Goal: Information Seeking & Learning: Learn about a topic

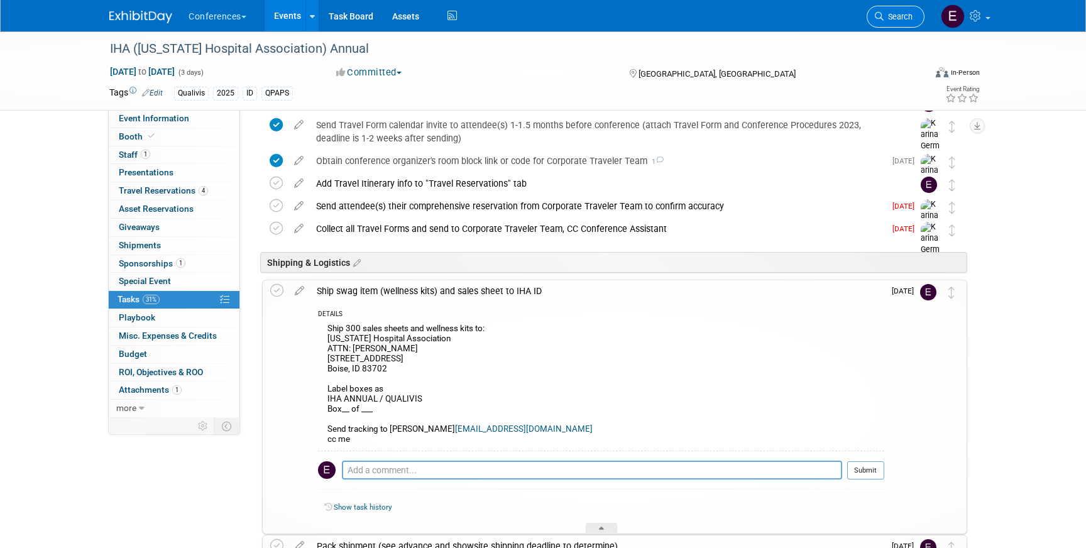
click at [888, 20] on span "Search" at bounding box center [898, 16] width 29 height 9
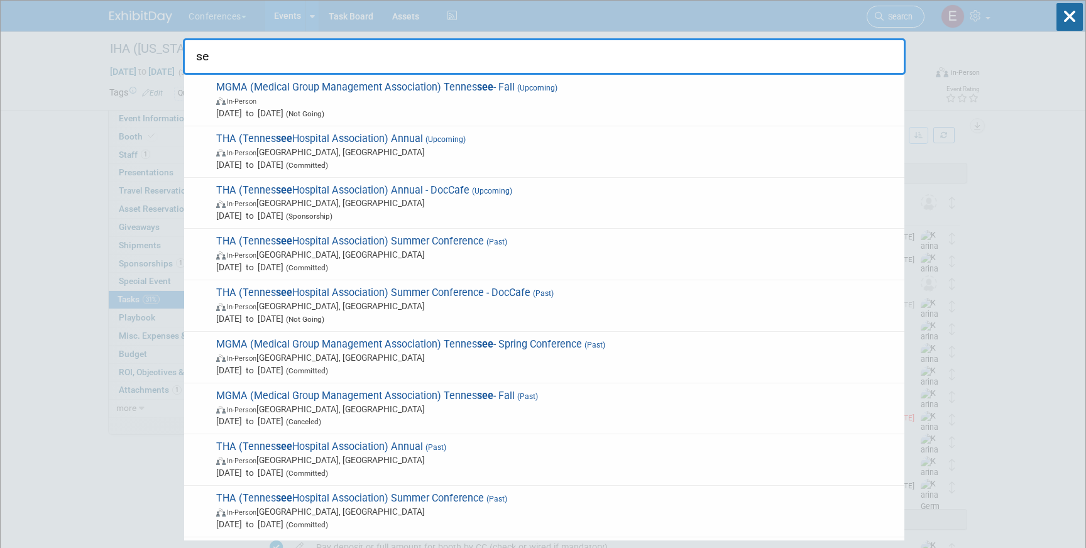
type input "s"
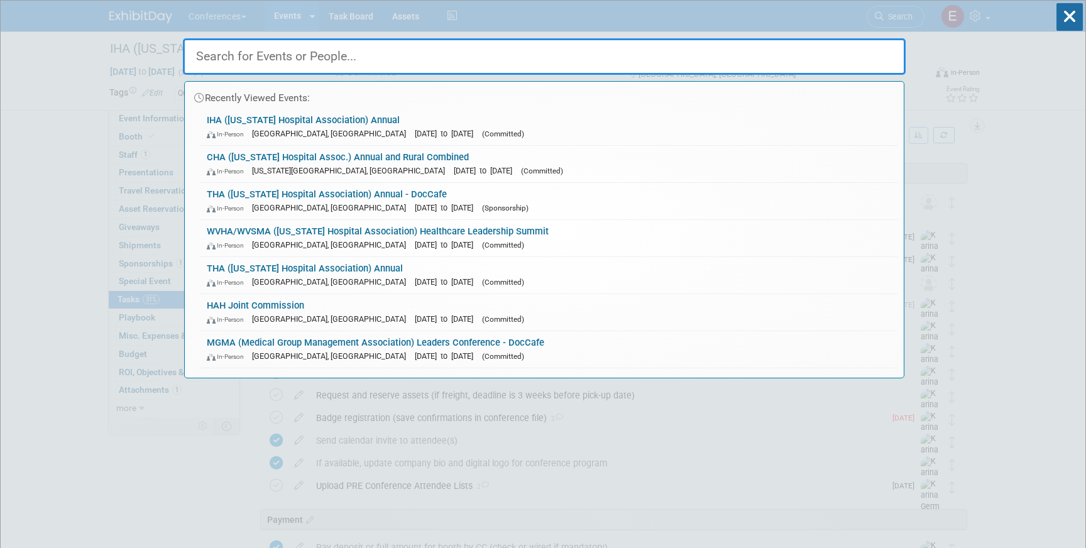
click at [365, 48] on input "text" at bounding box center [544, 56] width 723 height 36
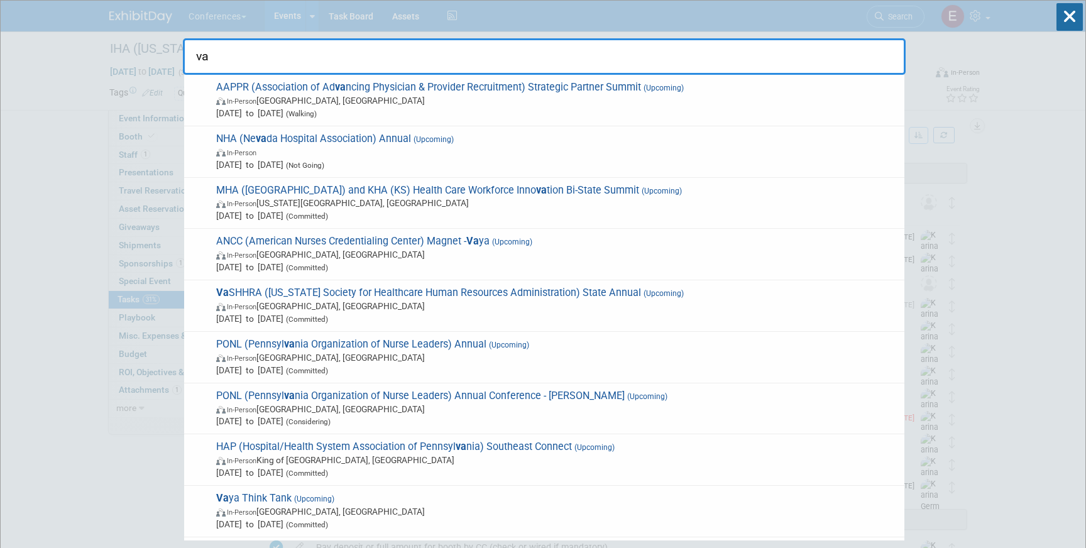
type input "v"
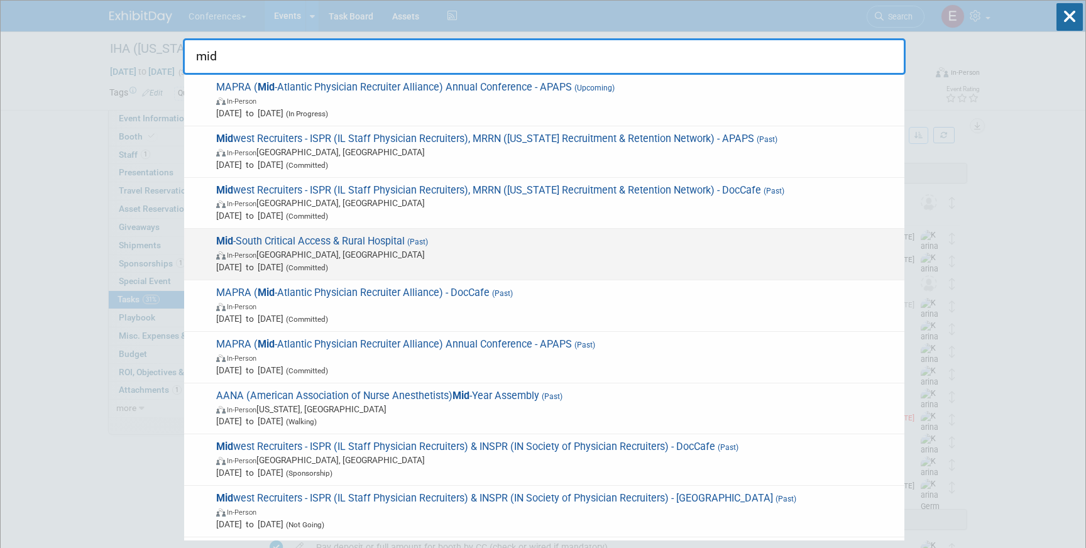
type input "mid"
click at [448, 244] on span "Mid -South Critical Access & Rural Hospital (Past) In-Person Louisville, KY Aug…" at bounding box center [555, 254] width 686 height 38
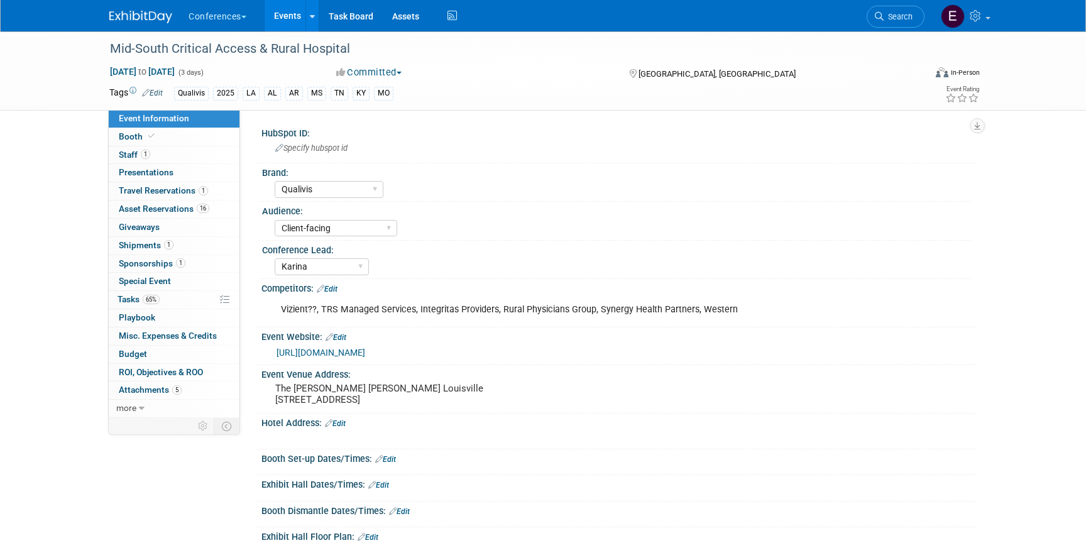
select select "Qualivis"
select select "Client-facing"
select select "Karina"
click at [182, 241] on link "1 Shipments 1" at bounding box center [174, 246] width 131 height 18
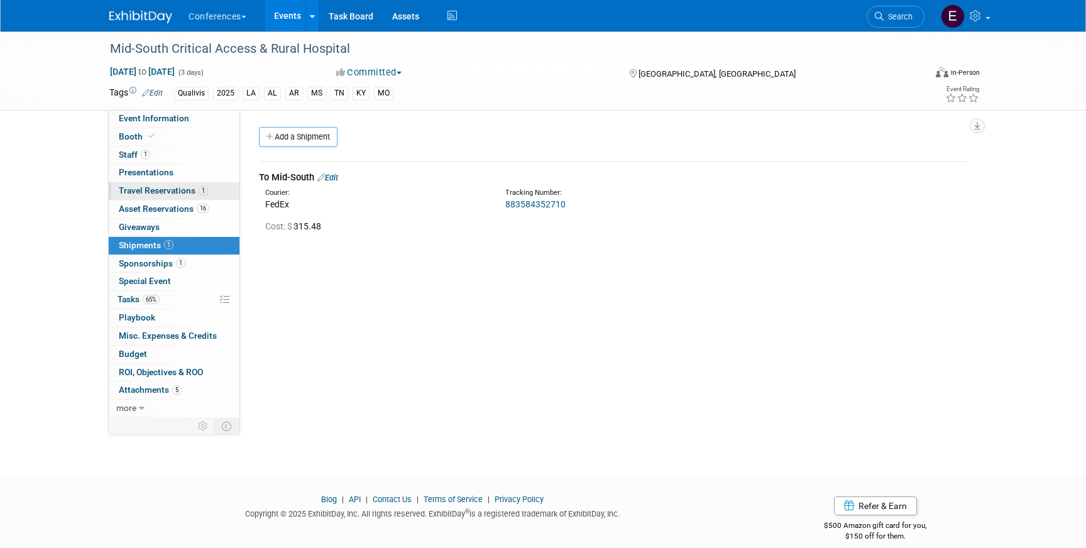
click at [174, 189] on span "Travel Reservations 1" at bounding box center [163, 190] width 89 height 10
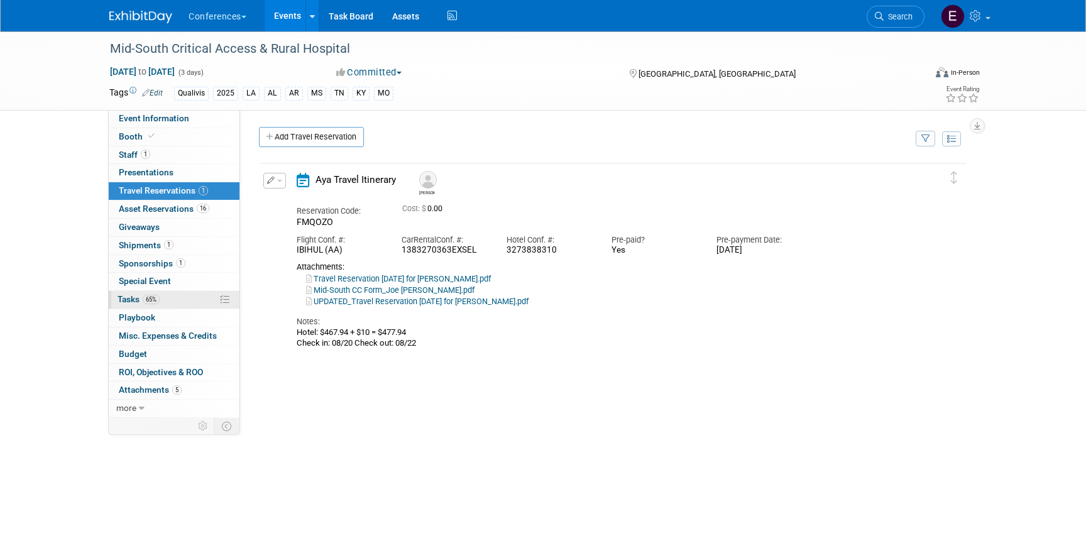
click at [158, 302] on span "65%" at bounding box center [151, 299] width 17 height 9
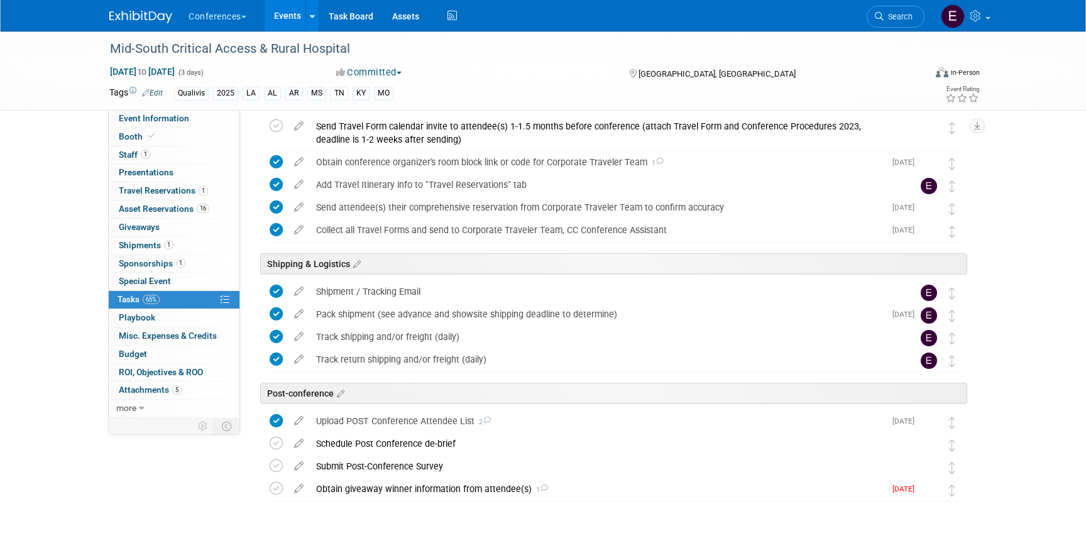
scroll to position [439, 0]
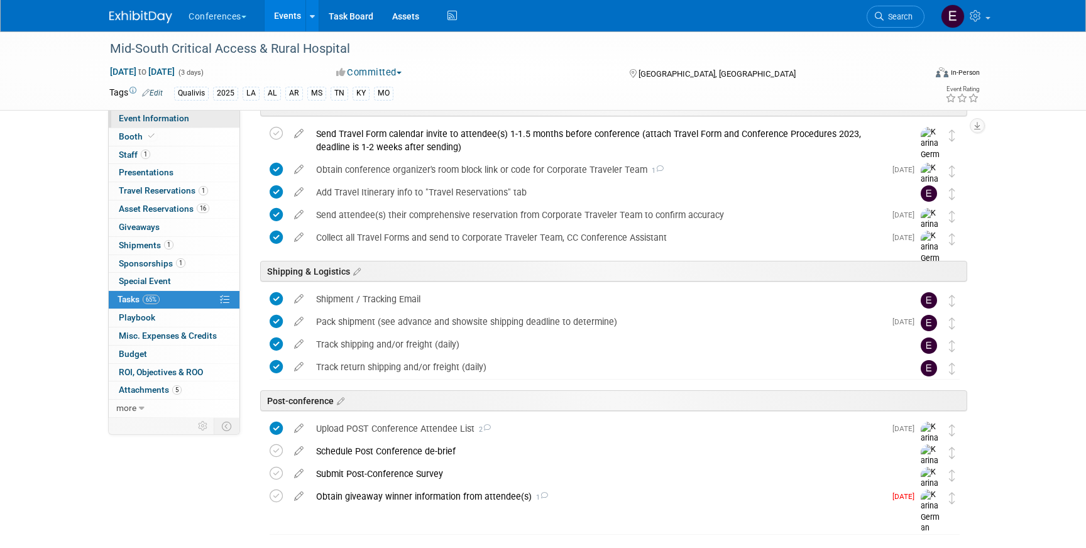
click at [144, 119] on span "Event Information" at bounding box center [154, 118] width 70 height 10
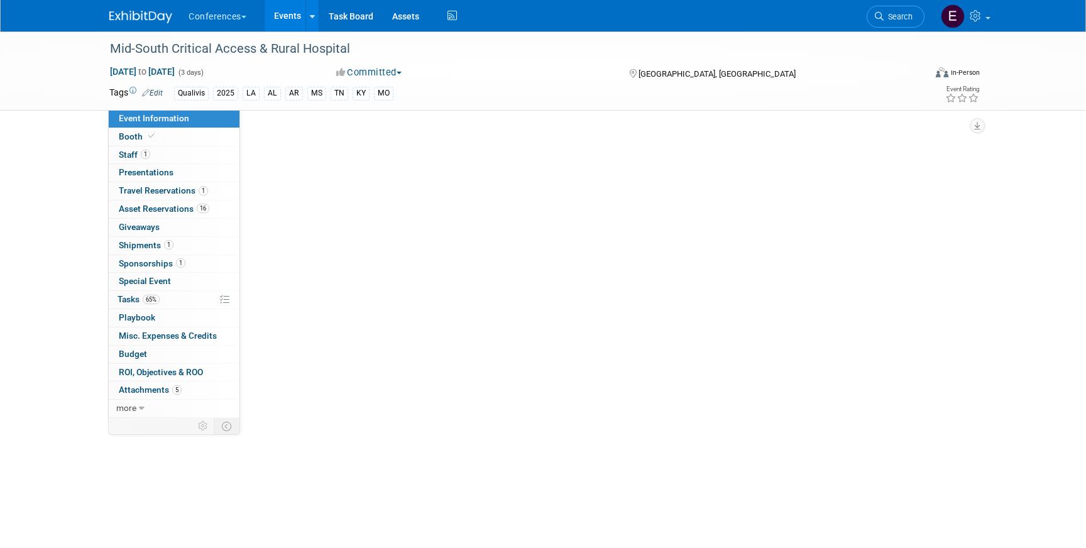
scroll to position [0, 0]
select select "Qualivis"
select select "Client-facing"
select select "Karina"
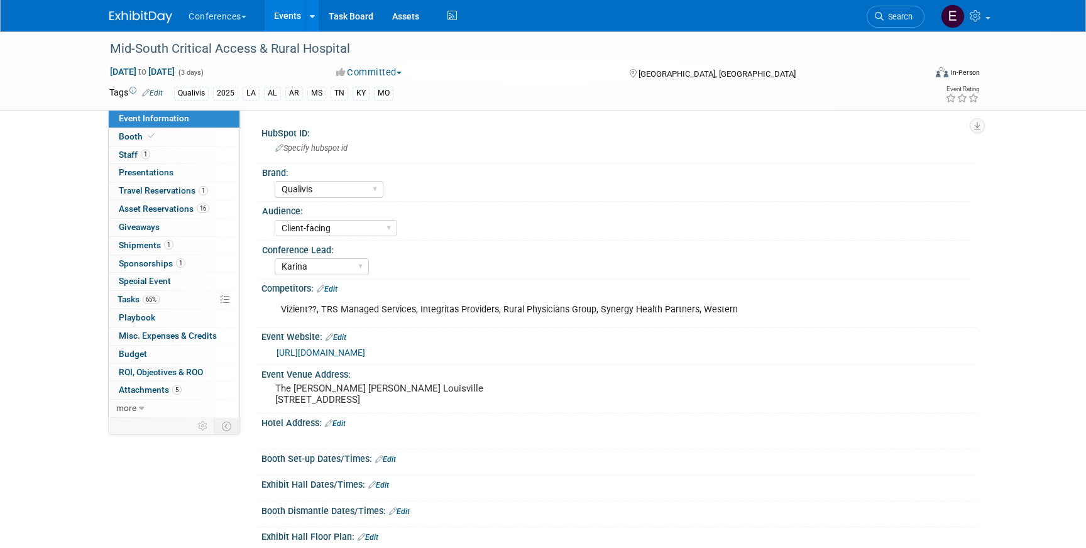
click at [365, 354] on link "https://www.kyha.com/education-hub/mid-south-critical-access-rural-hospital-con…" at bounding box center [321, 353] width 89 height 10
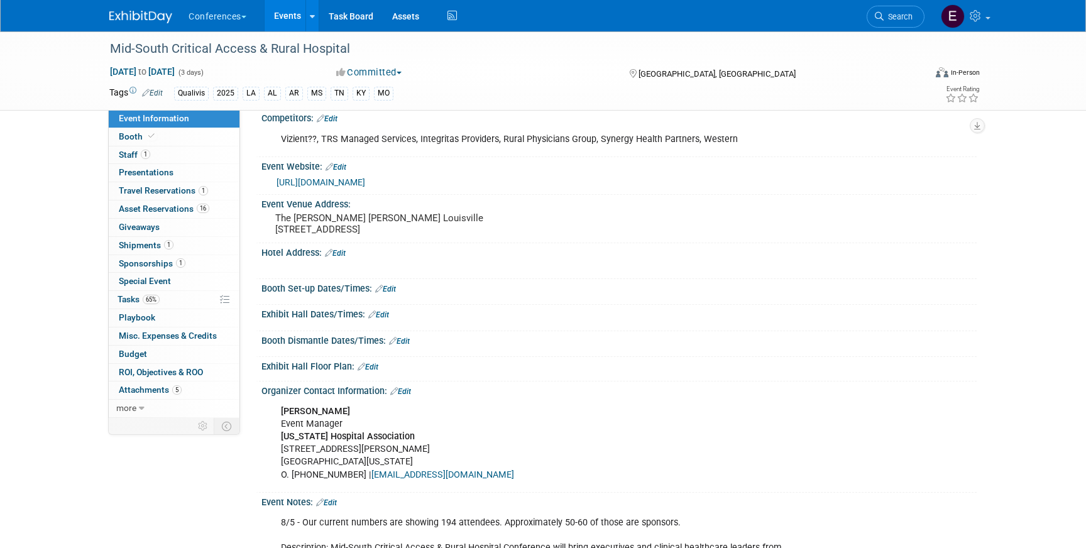
scroll to position [262, 0]
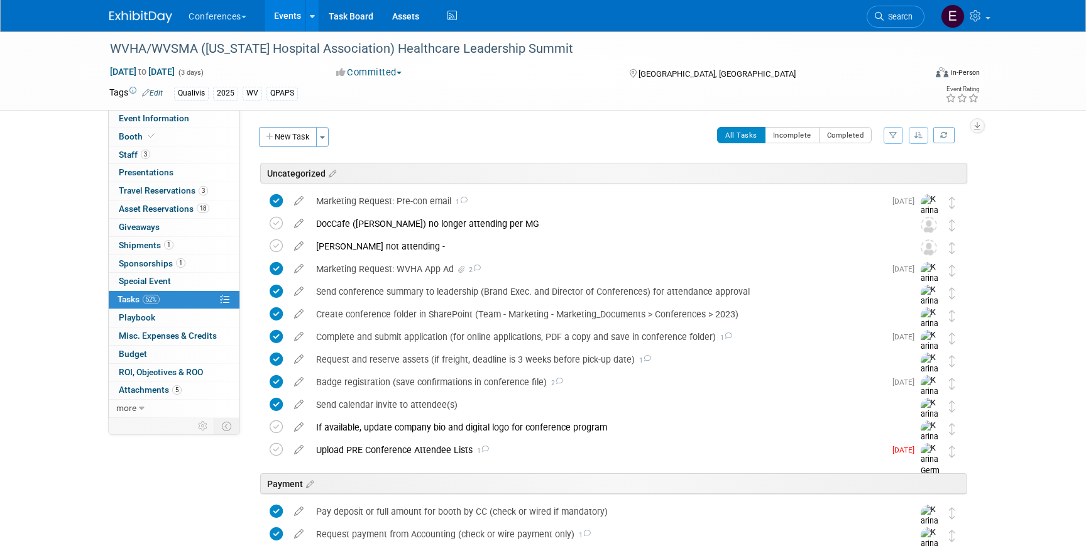
scroll to position [544, 0]
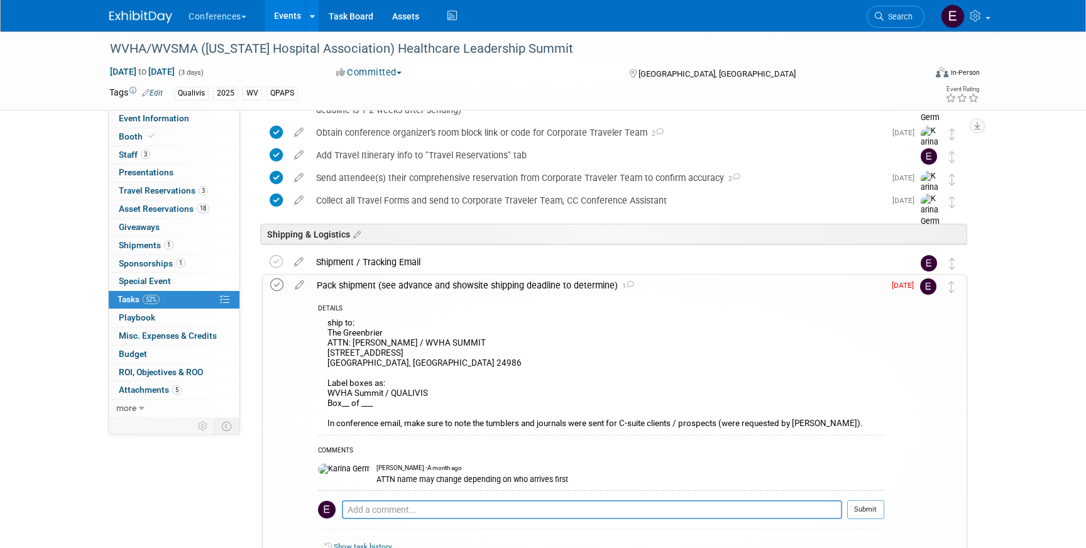
click at [283, 287] on icon at bounding box center [276, 284] width 13 height 13
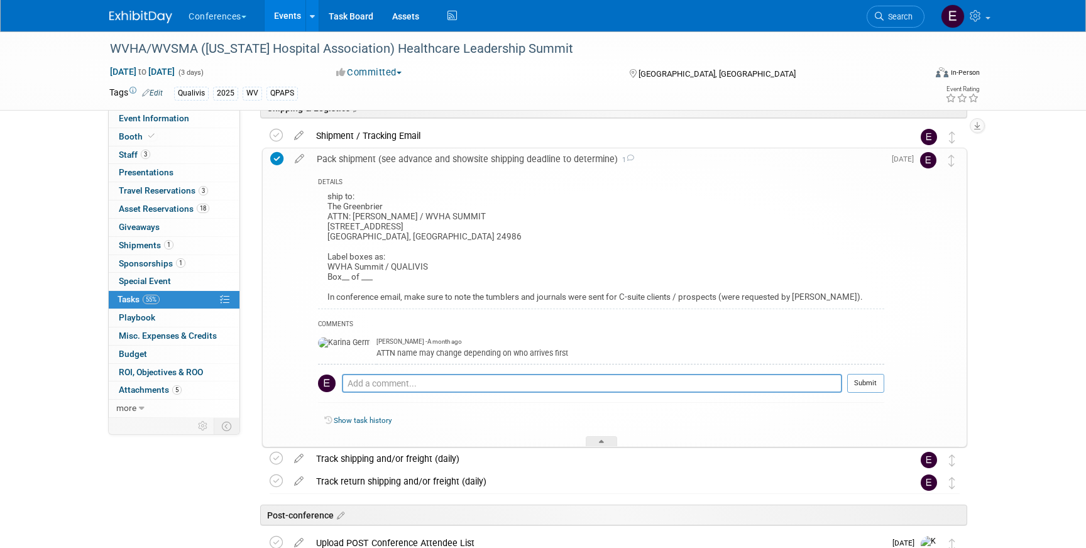
scroll to position [658, 0]
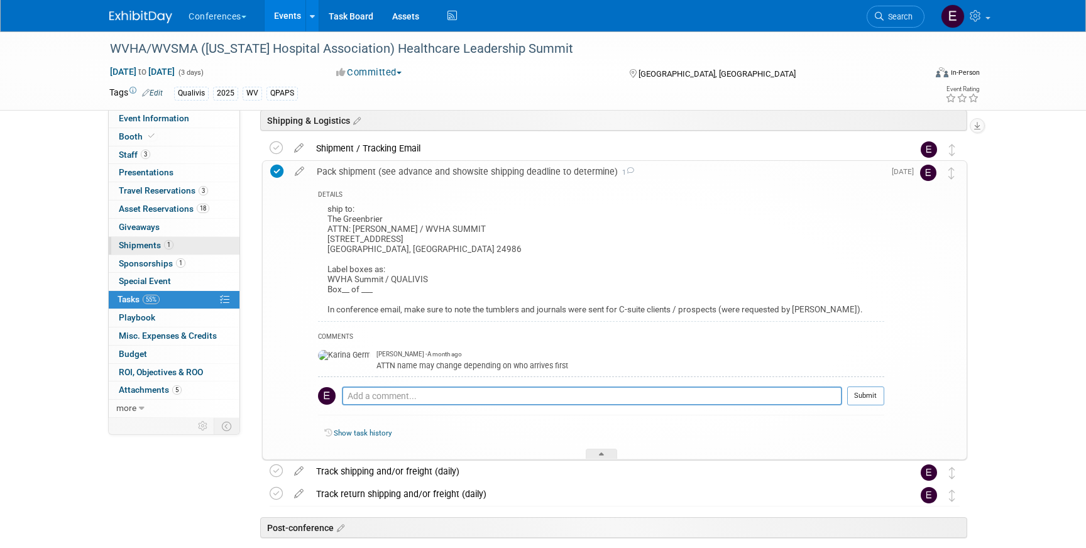
click at [122, 242] on span "Shipments 1" at bounding box center [146, 245] width 55 height 10
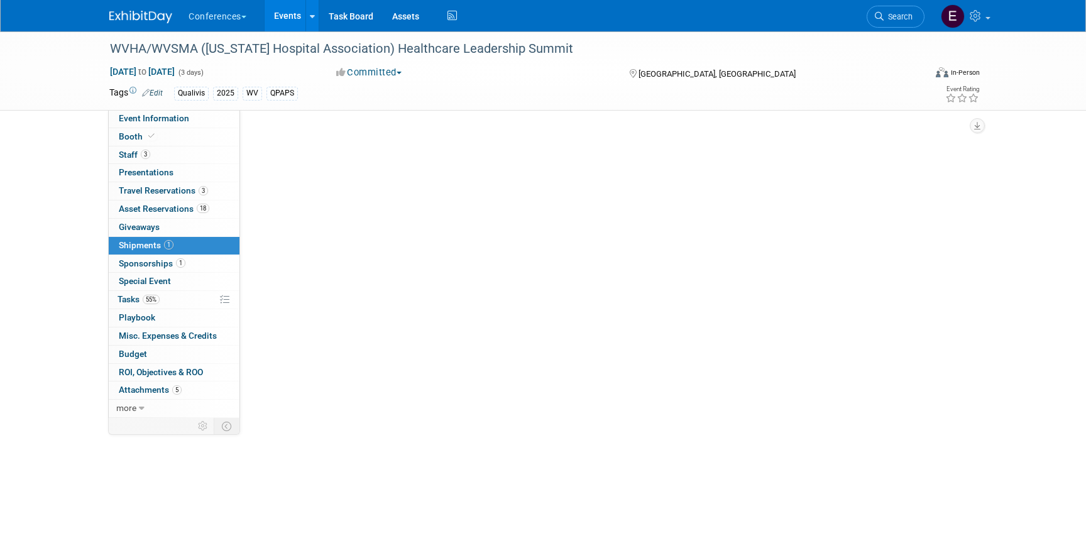
scroll to position [0, 0]
